Goal: Ask a question: Seek information or help from site administrators or community

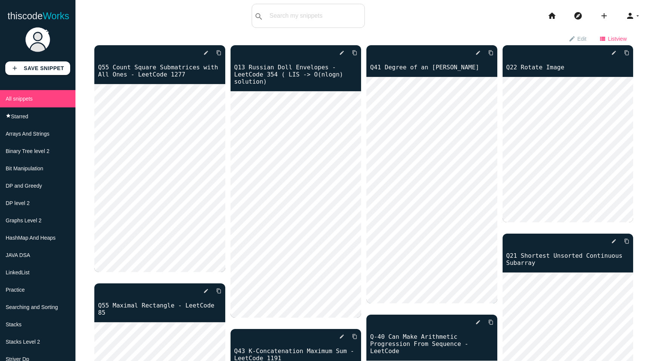
click at [608, 40] on span "List view" at bounding box center [617, 38] width 19 height 13
click at [639, 15] on icon "arrow_drop_down" at bounding box center [638, 16] width 6 height 24
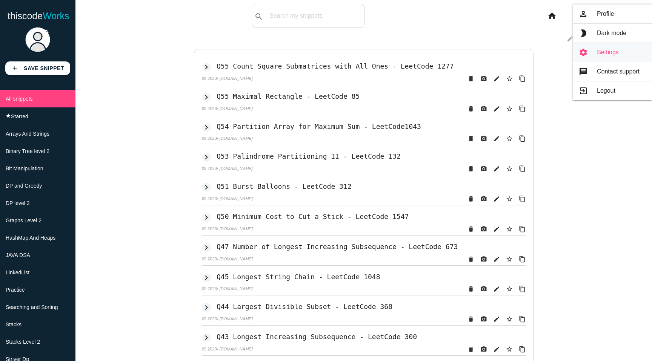
click at [609, 54] on link "settings Settings" at bounding box center [612, 52] width 79 height 19
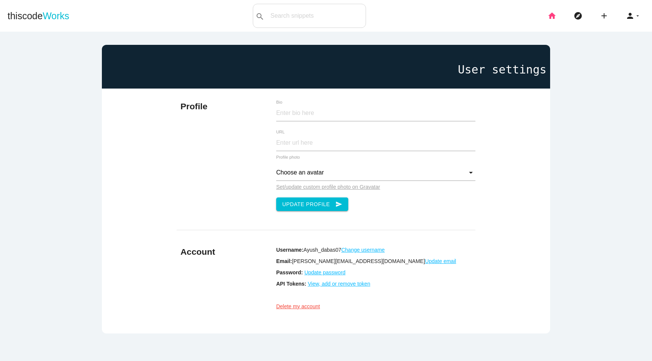
click at [550, 10] on icon "home" at bounding box center [551, 16] width 9 height 24
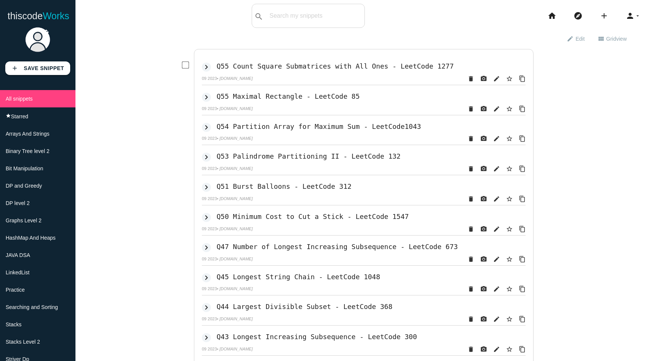
click at [185, 58] on div "keyboard_arrow_right Q55 Count Square Submatrices with All Ones - LeetCode 1277…" at bounding box center [354, 72] width 343 height 30
click at [185, 62] on input "checkbox" at bounding box center [186, 66] width 8 height 8
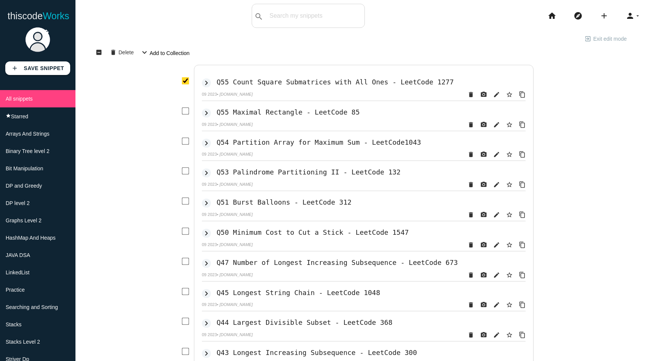
click at [183, 82] on input "checkbox" at bounding box center [186, 81] width 8 height 8
checkbox input "false"
click at [627, 16] on icon "person" at bounding box center [630, 16] width 9 height 24
click at [463, 25] on div "thiscodeworks search All: All: Code: Title: Tag: All: Code: Title: Tag: search …" at bounding box center [326, 16] width 652 height 24
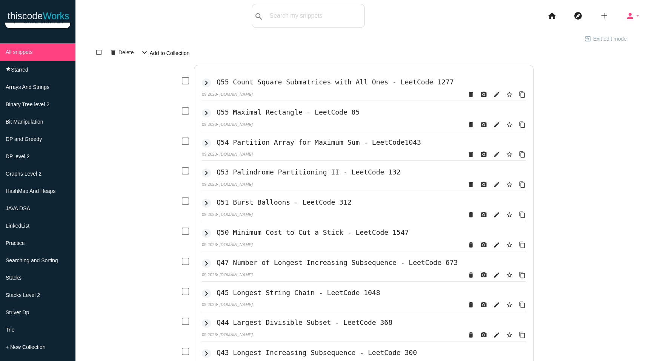
click at [637, 8] on icon "arrow_drop_down" at bounding box center [638, 16] width 6 height 24
click at [591, 70] on link "message Contact support" at bounding box center [612, 71] width 79 height 19
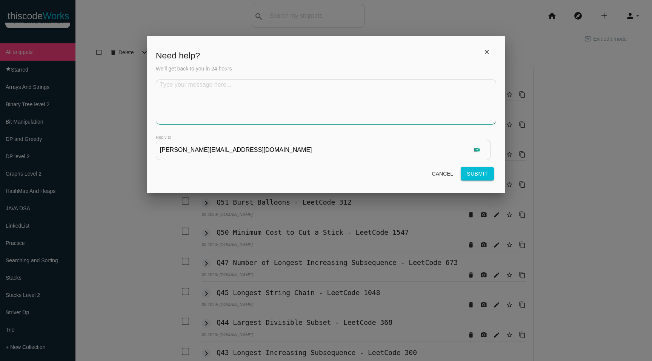
click at [260, 103] on textarea at bounding box center [326, 101] width 340 height 45
type textarea "hi i need to export all my snippets is there a way to do this ?"
click at [475, 174] on button "Submit" at bounding box center [477, 174] width 33 height 14
